Goal: Information Seeking & Learning: Learn about a topic

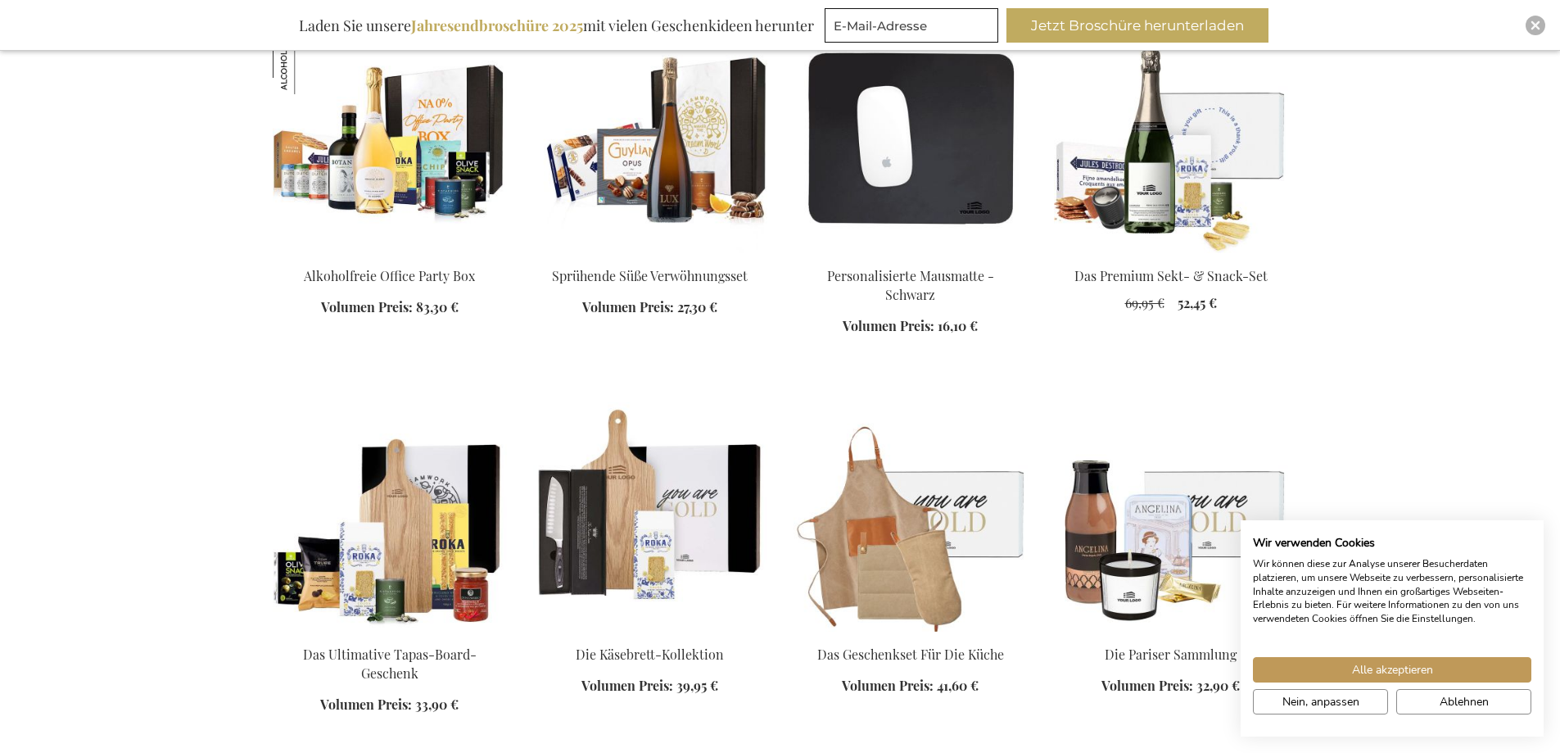
scroll to position [2048, 0]
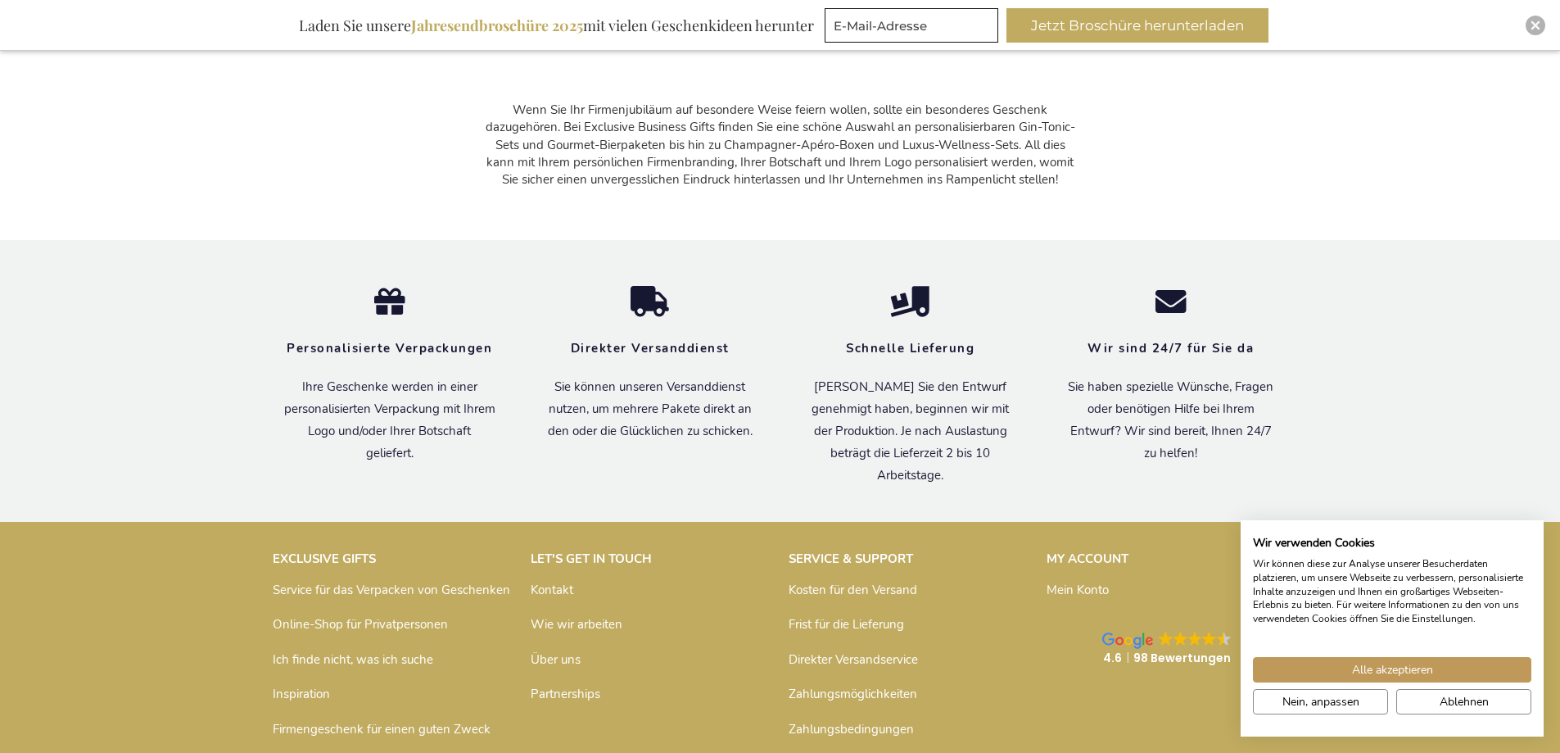
scroll to position [21855, 0]
